Goal: Task Accomplishment & Management: Complete application form

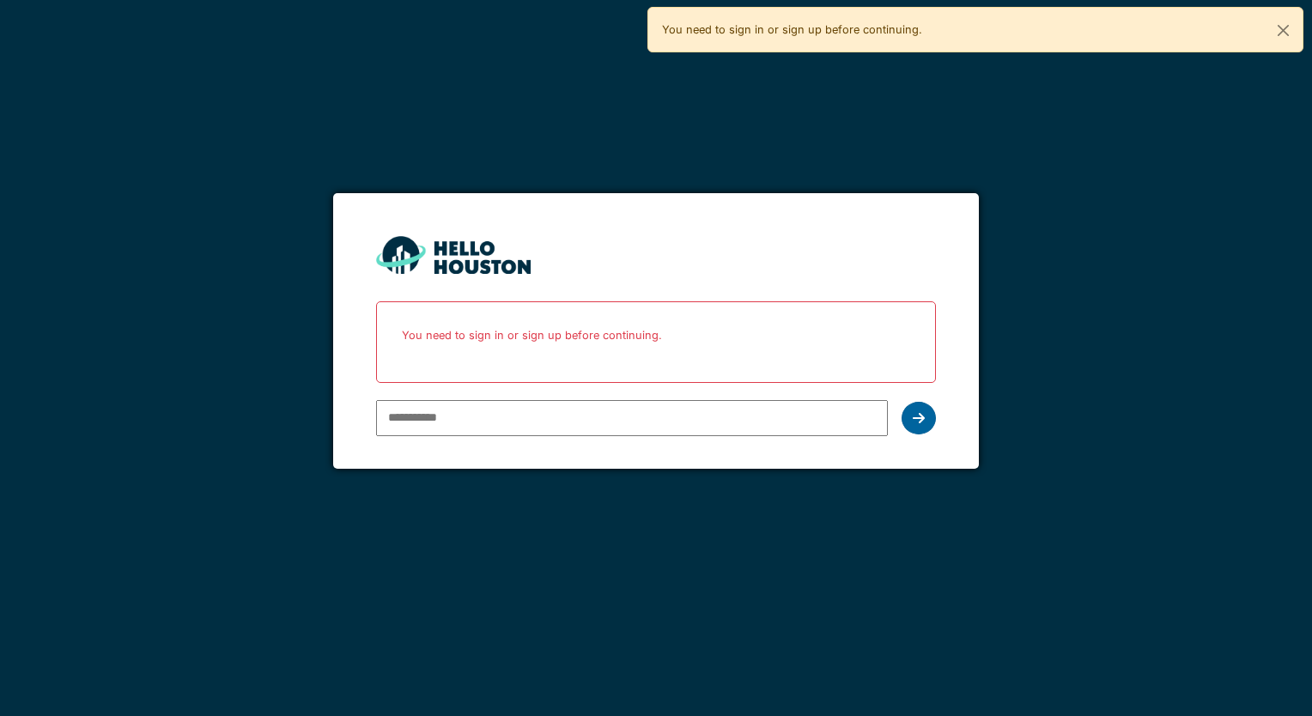
type input "**********"
click at [923, 421] on div at bounding box center [919, 418] width 34 height 33
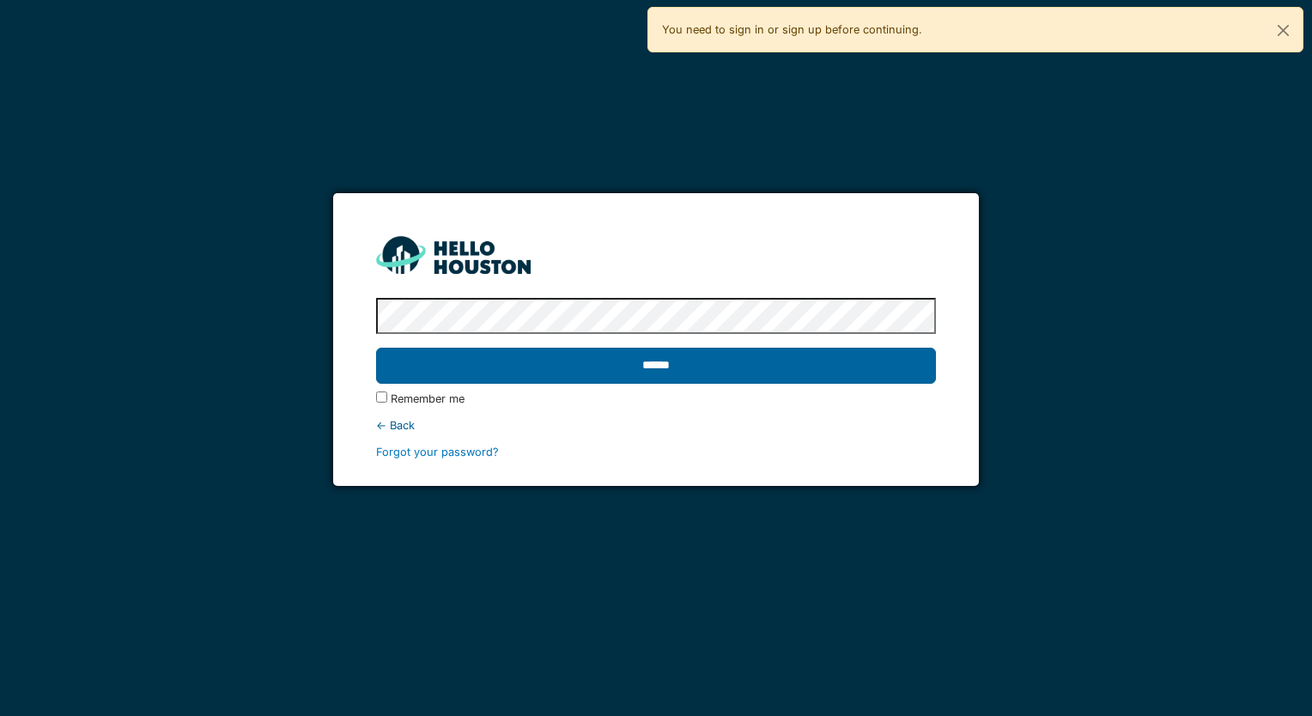
click at [660, 363] on input "******" at bounding box center [655, 366] width 559 height 36
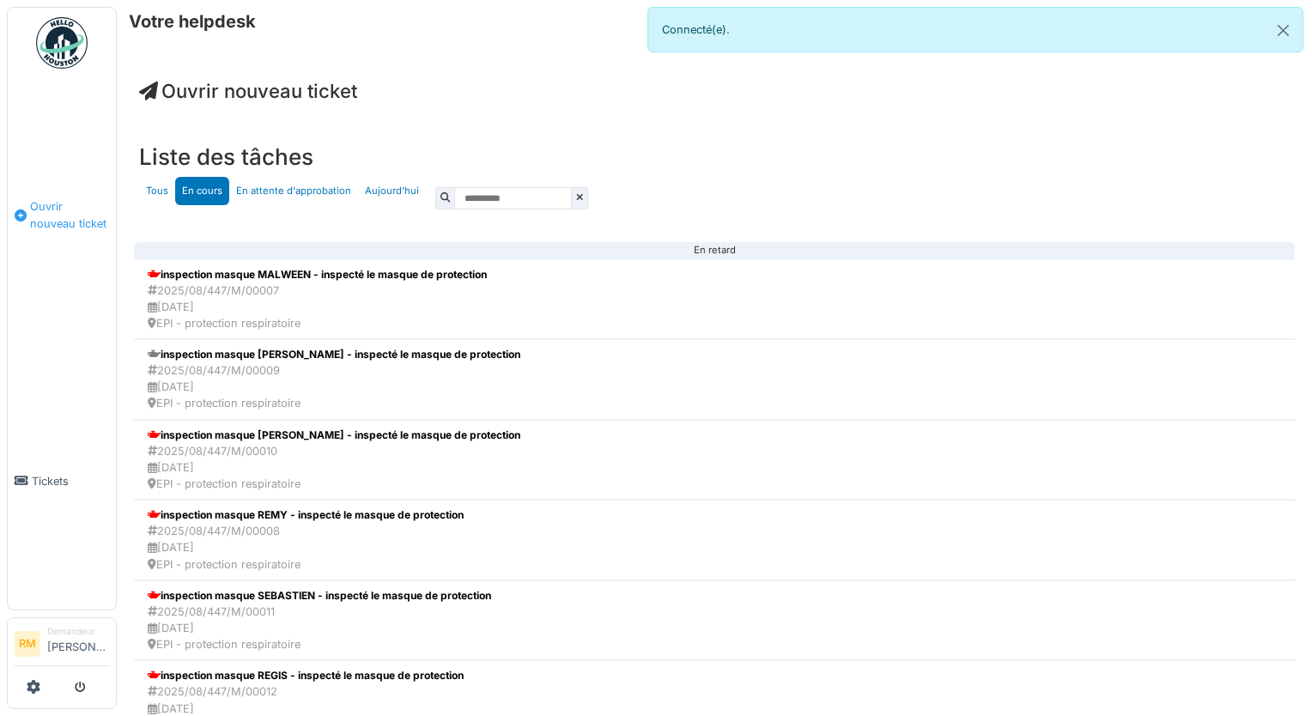
click at [65, 222] on span "Ouvrir nouveau ticket" at bounding box center [69, 214] width 79 height 33
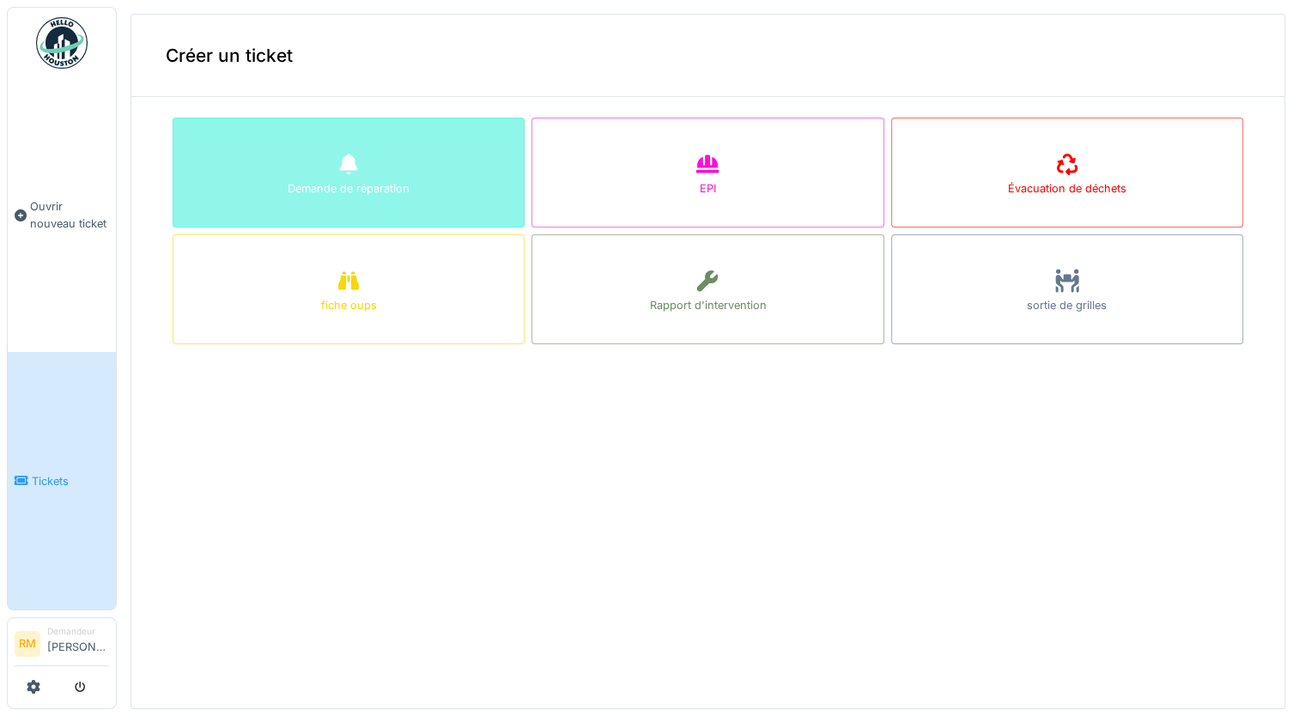
click at [354, 197] on div "Demande de réparation" at bounding box center [349, 173] width 352 height 110
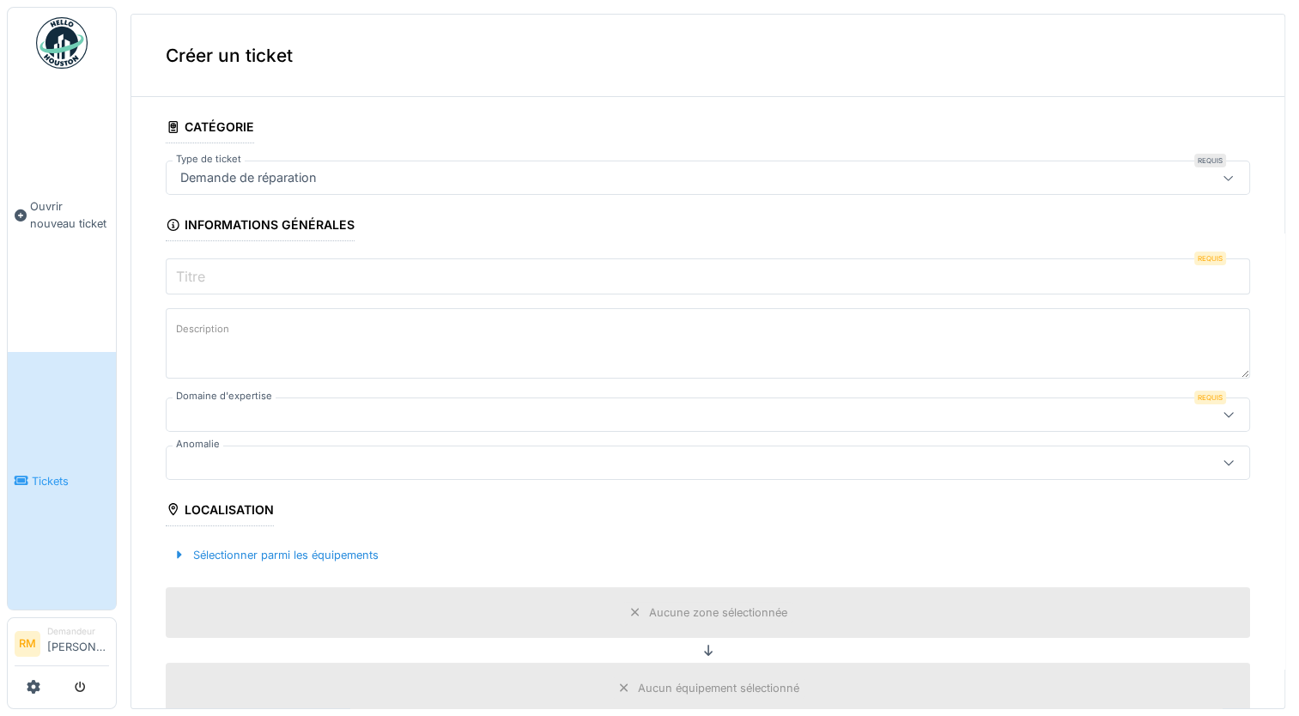
click at [1222, 411] on icon at bounding box center [1229, 414] width 14 height 11
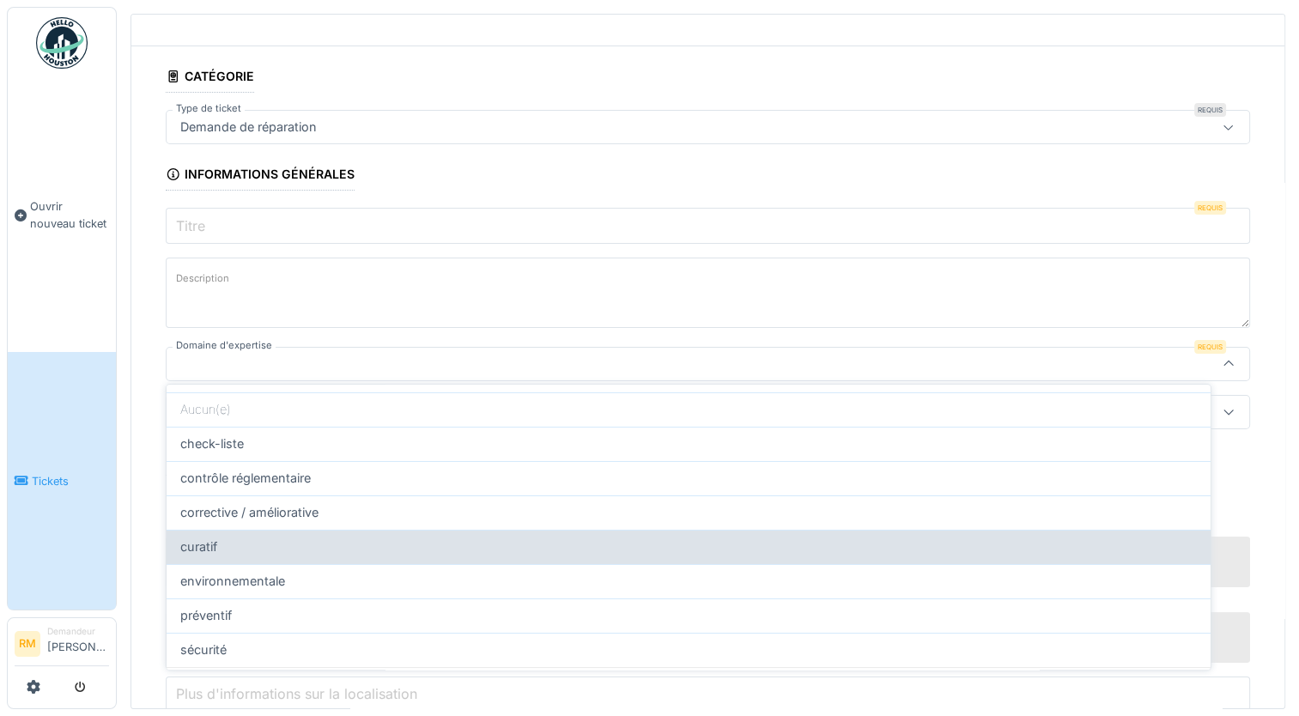
scroll to position [76, 0]
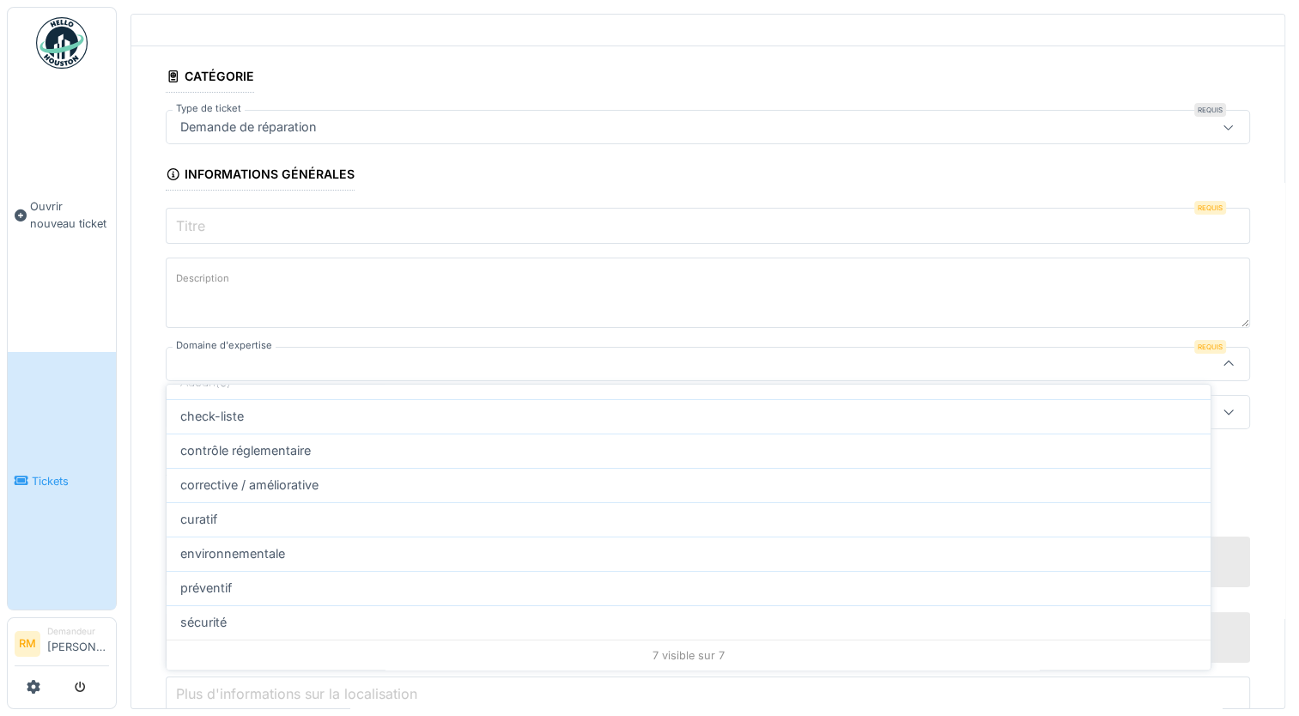
click at [1222, 359] on icon at bounding box center [1229, 364] width 14 height 11
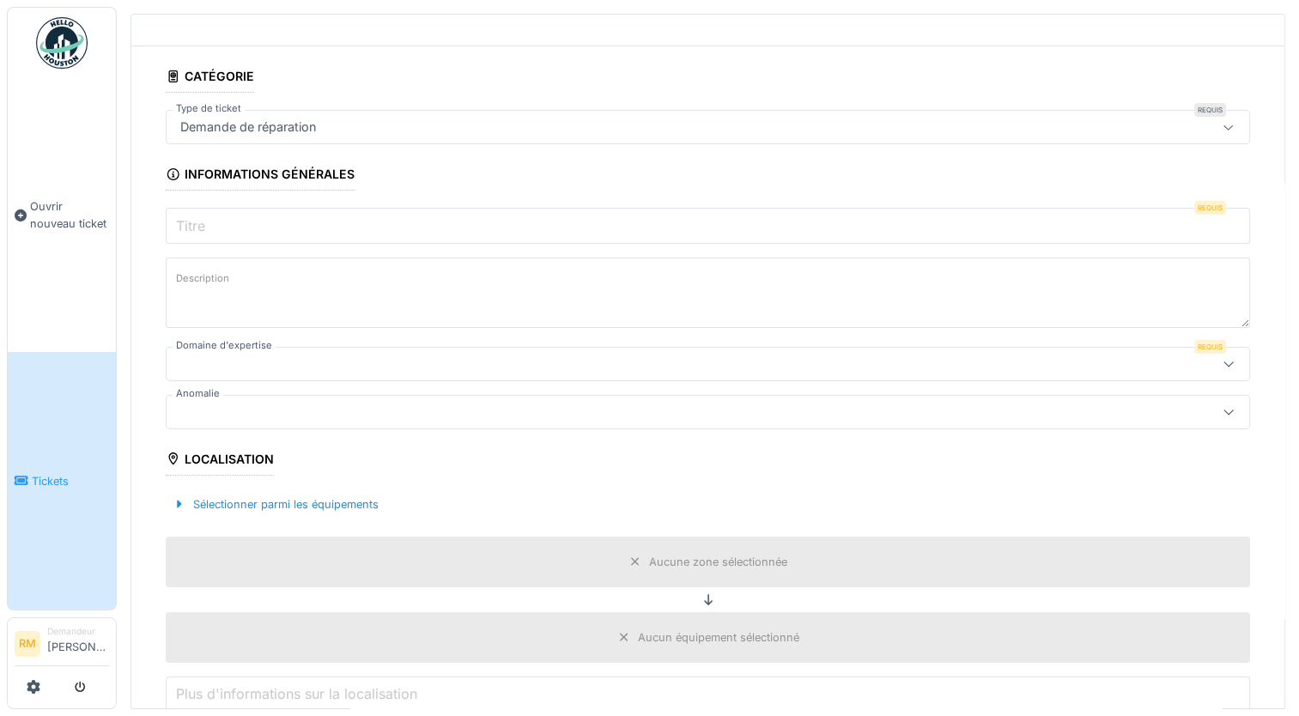
click at [1222, 407] on icon at bounding box center [1229, 411] width 14 height 11
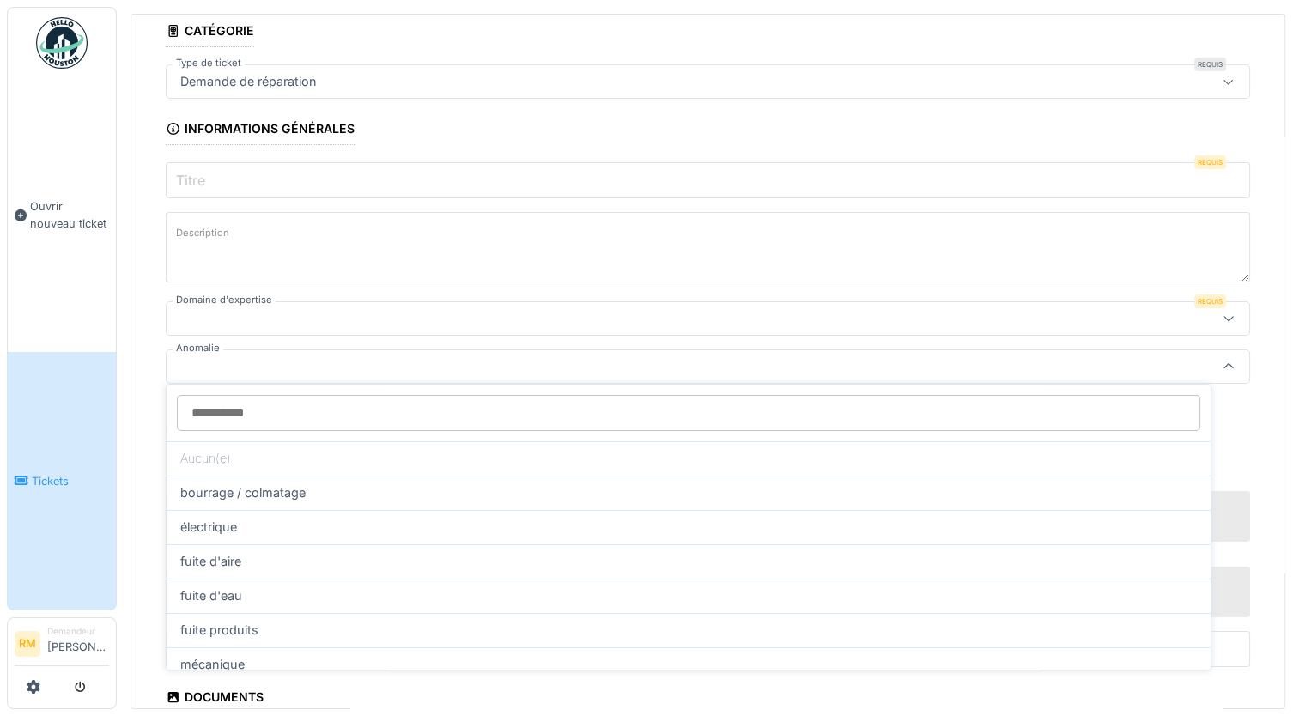
scroll to position [99, 0]
click at [1222, 362] on icon at bounding box center [1229, 364] width 14 height 11
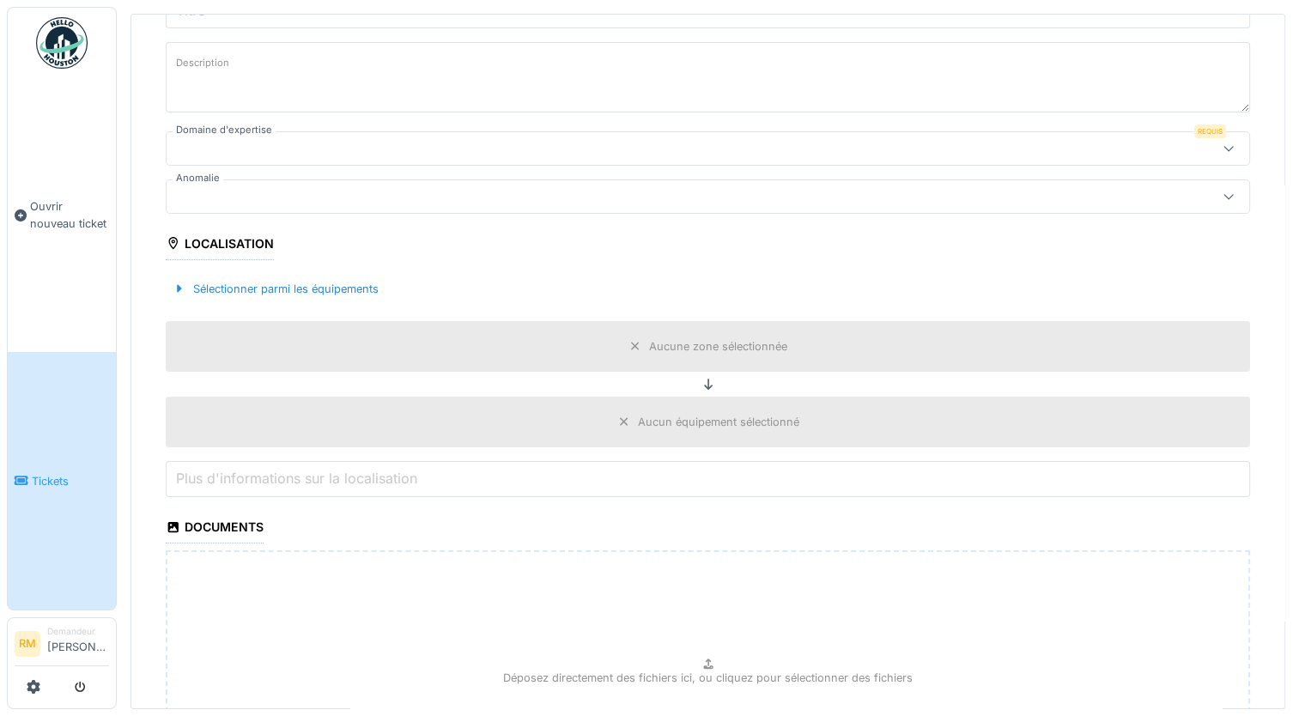
scroll to position [271, 0]
click at [180, 280] on div at bounding box center [180, 285] width 14 height 16
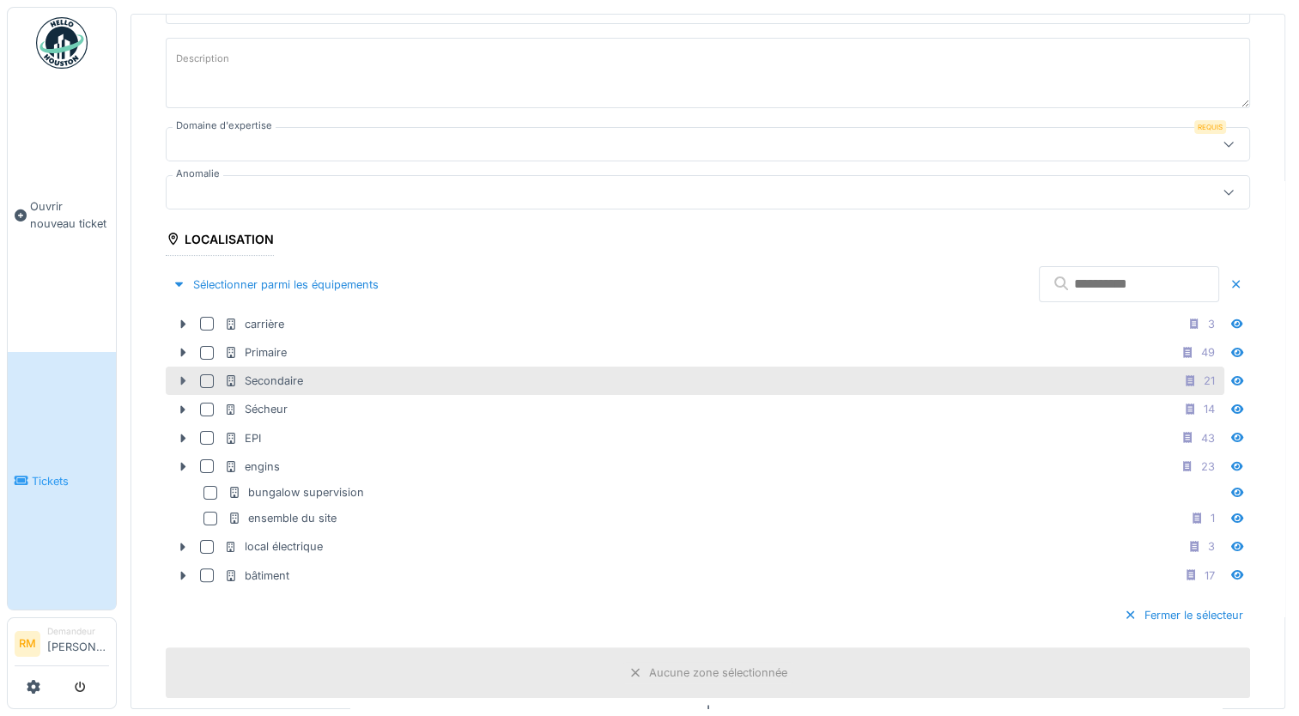
click at [180, 375] on icon at bounding box center [183, 380] width 14 height 11
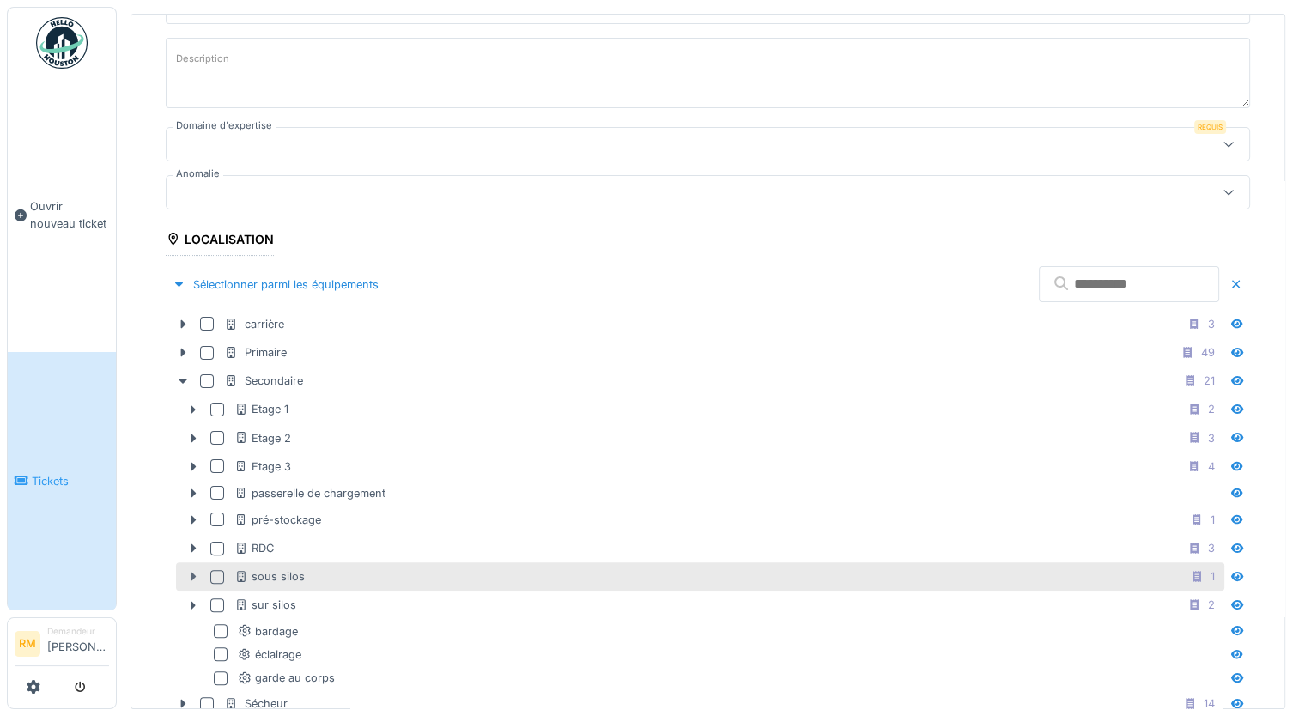
click at [193, 573] on icon at bounding box center [194, 577] width 5 height 9
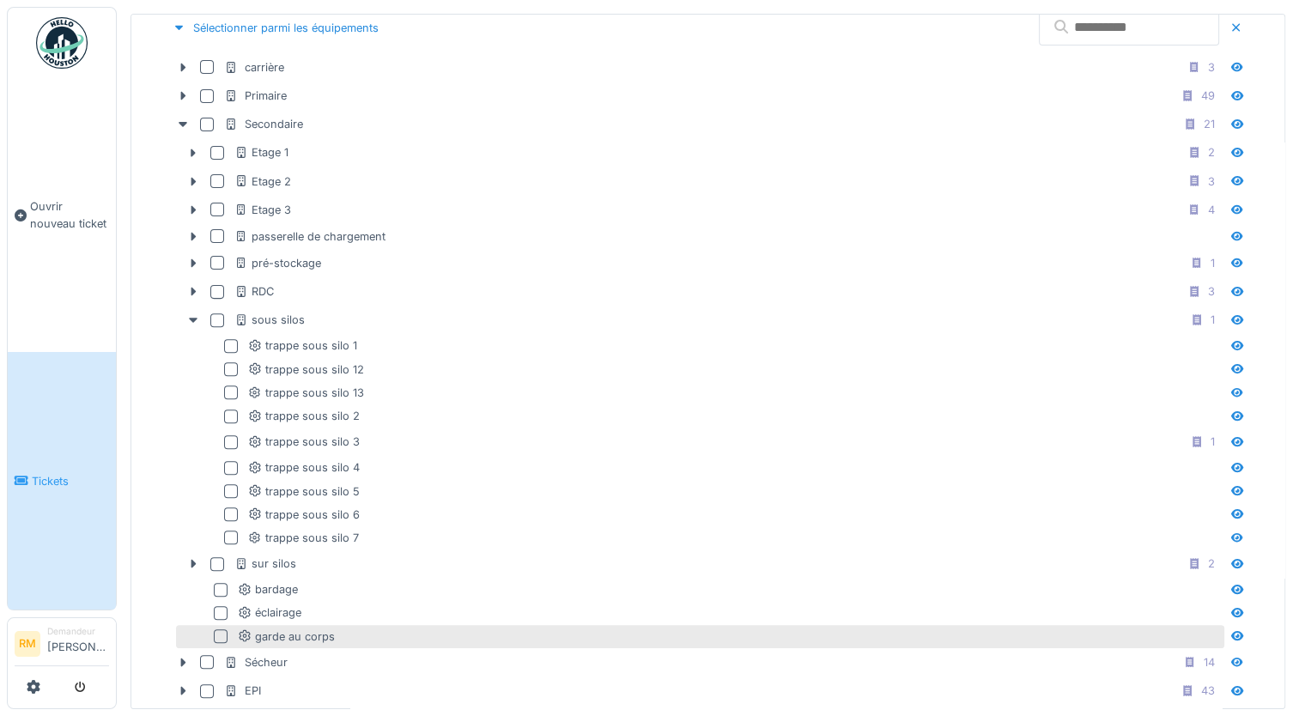
scroll to position [528, 0]
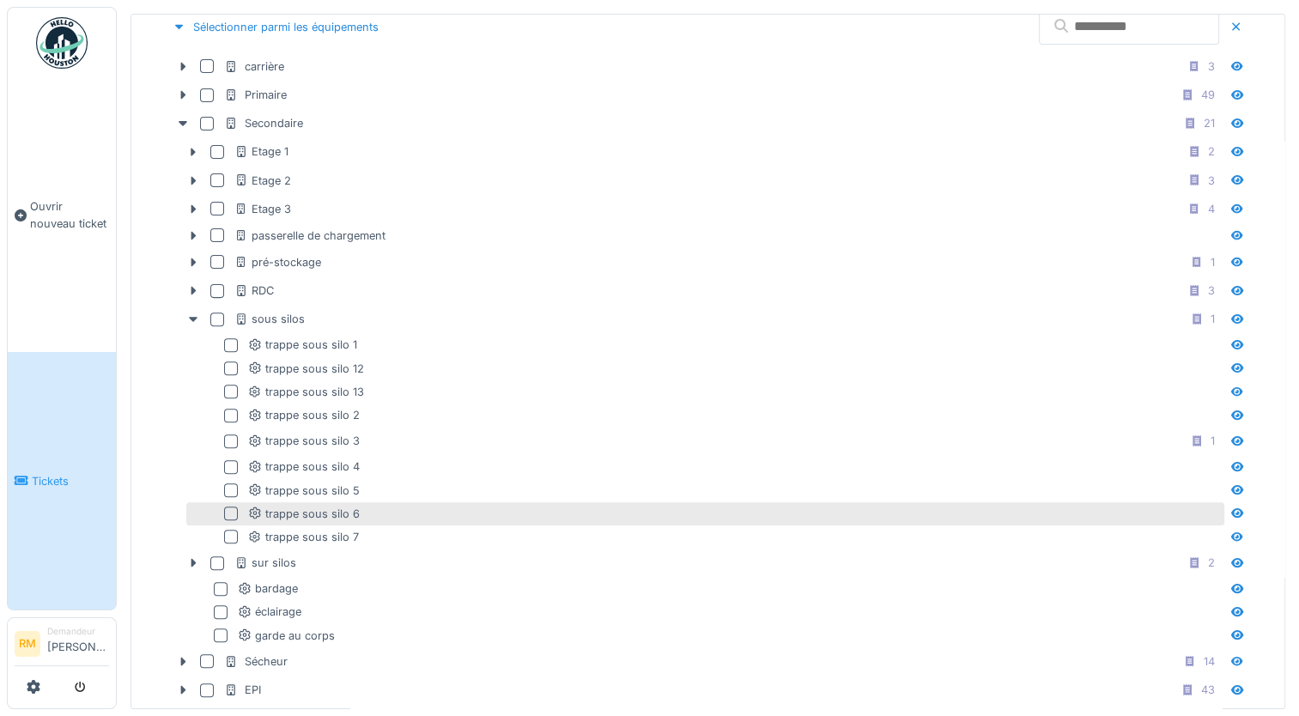
click at [230, 507] on div at bounding box center [231, 514] width 14 height 14
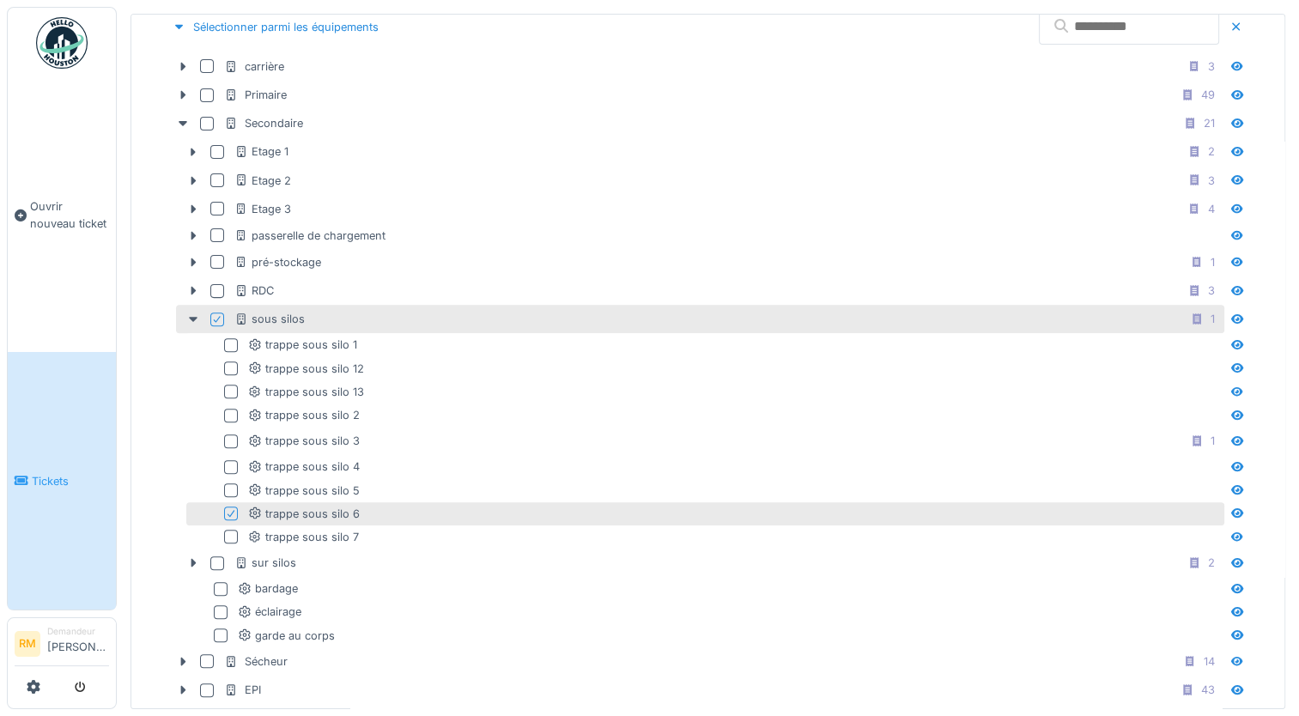
click at [228, 509] on icon at bounding box center [231, 513] width 10 height 9
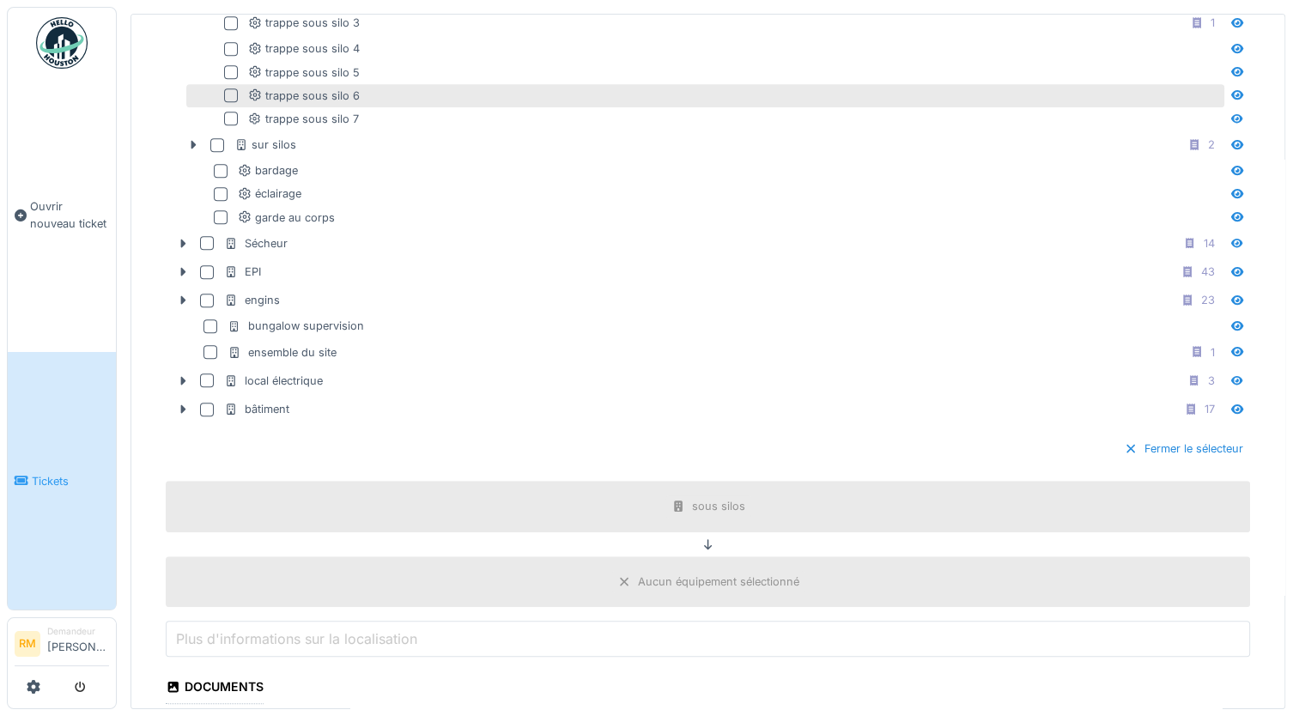
scroll to position [1308, 0]
